Goal: Task Accomplishment & Management: Use online tool/utility

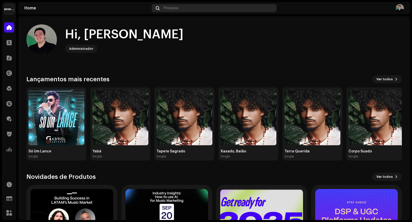
click at [178, 8] on span "Pesquisa" at bounding box center [171, 8] width 15 height 4
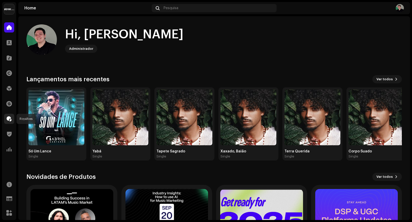
click at [9, 120] on span at bounding box center [9, 119] width 5 height 4
click at [11, 121] on span at bounding box center [9, 119] width 5 height 4
click at [10, 120] on span at bounding box center [9, 119] width 5 height 4
click at [11, 117] on span at bounding box center [9, 119] width 5 height 4
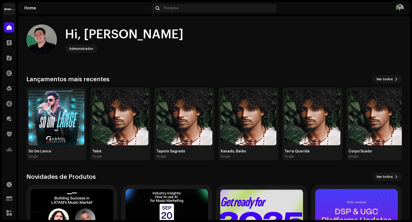
scroll to position [4, 0]
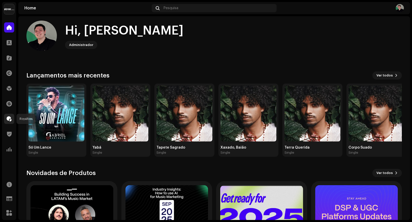
click at [9, 118] on span at bounding box center [9, 119] width 5 height 4
click at [8, 121] on span at bounding box center [9, 119] width 5 height 4
click at [11, 120] on span at bounding box center [9, 119] width 5 height 4
drag, startPoint x: 11, startPoint y: 120, endPoint x: 15, endPoint y: 116, distance: 5.4
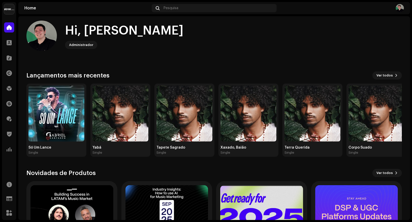
click at [11, 120] on span at bounding box center [9, 119] width 5 height 4
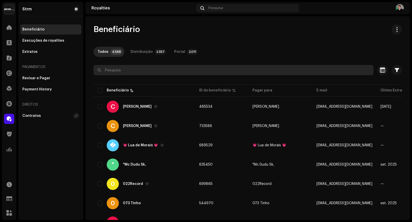
click at [122, 70] on input "text" at bounding box center [234, 70] width 280 height 10
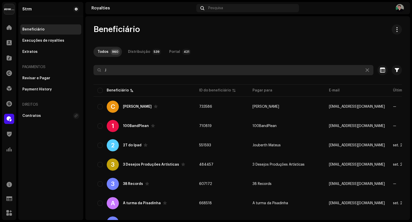
drag, startPoint x: 114, startPoint y: 69, endPoint x: 63, endPoint y: 65, distance: 50.8
click at [65, 65] on div "Strm Home Clientes Catálogo Direitos Distribuição Finanças Royalties Trust & Sa…" at bounding box center [206, 111] width 412 height 222
paste input "[EMAIL_ADDRESS][DOMAIN_NAME]"
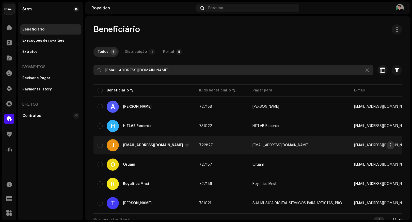
type input "[EMAIL_ADDRESS][DOMAIN_NAME]"
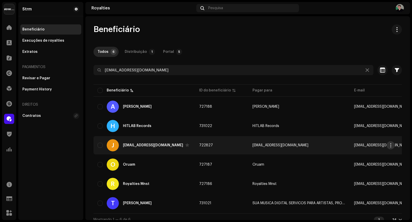
click at [390, 145] on span "button" at bounding box center [391, 145] width 4 height 4
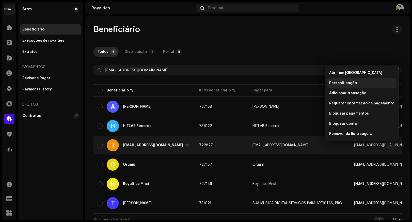
click at [351, 83] on span "Personificação" at bounding box center [344, 83] width 28 height 4
